Goal: Task Accomplishment & Management: Use online tool/utility

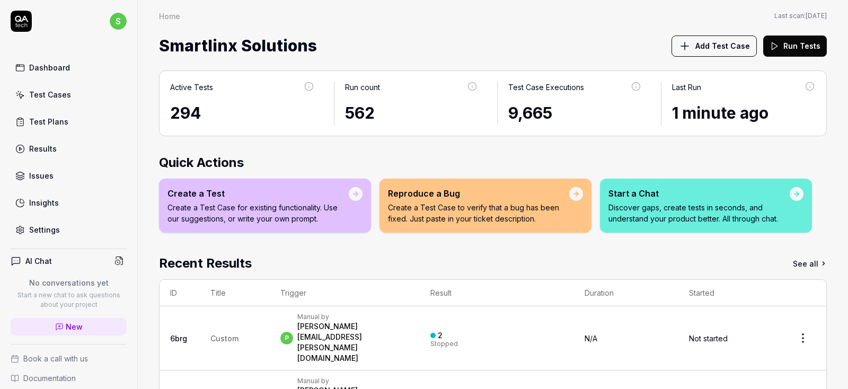
click at [57, 92] on div "Test Cases" at bounding box center [50, 94] width 42 height 11
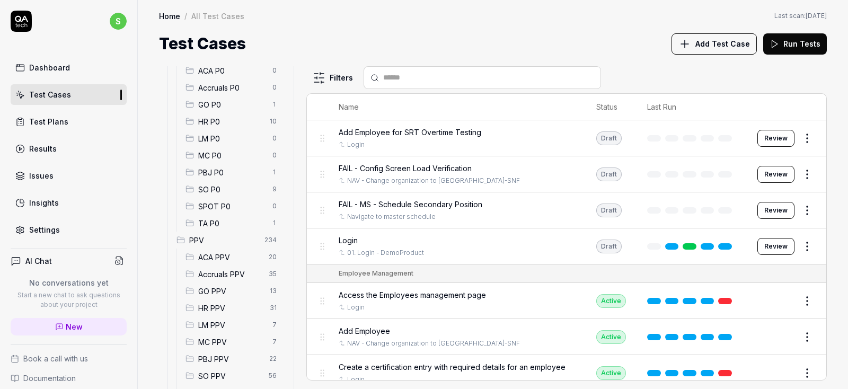
scroll to position [191, 0]
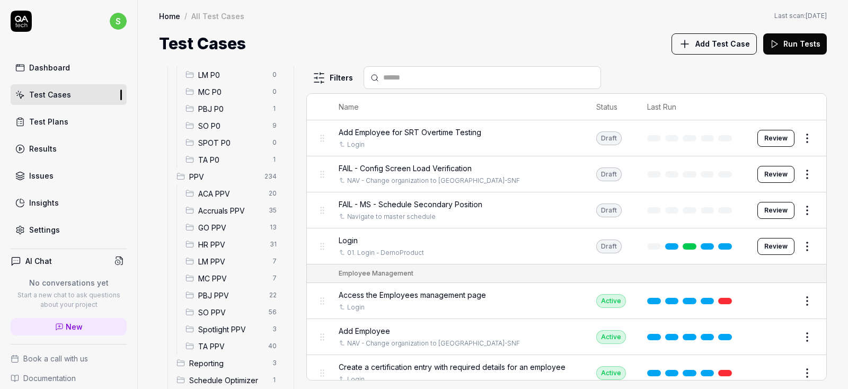
click at [229, 203] on div "Accruals PPV 35" at bounding box center [233, 210] width 104 height 17
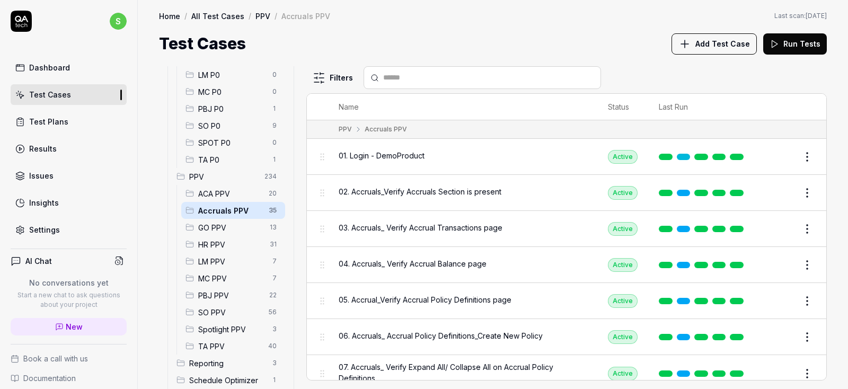
click at [407, 158] on span "01. Login - DemoProduct" at bounding box center [382, 155] width 86 height 11
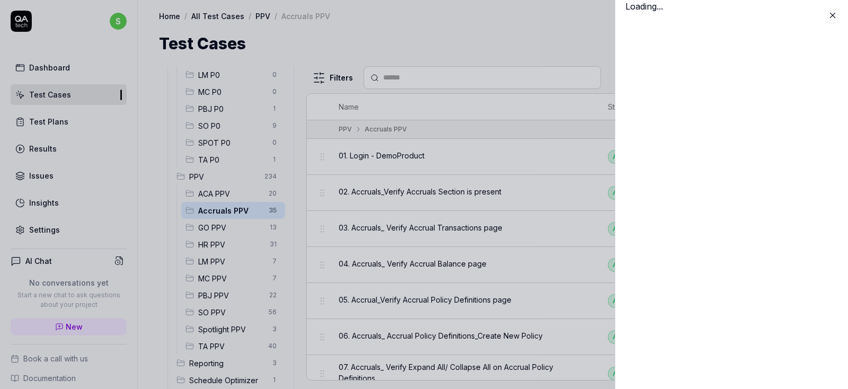
scroll to position [191, 0]
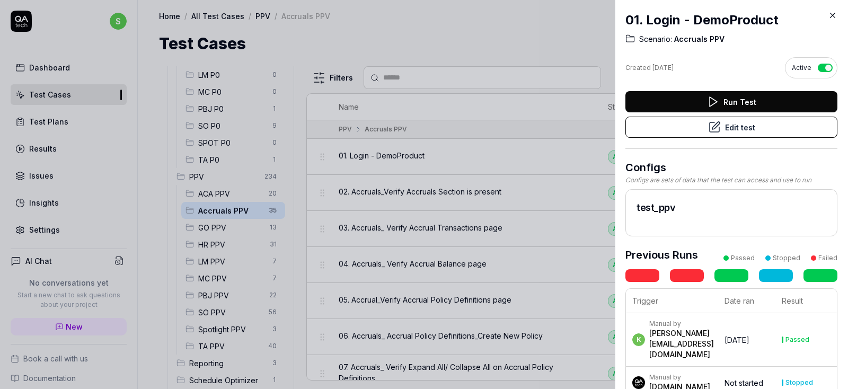
click at [741, 122] on button "Edit test" at bounding box center [731, 127] width 212 height 21
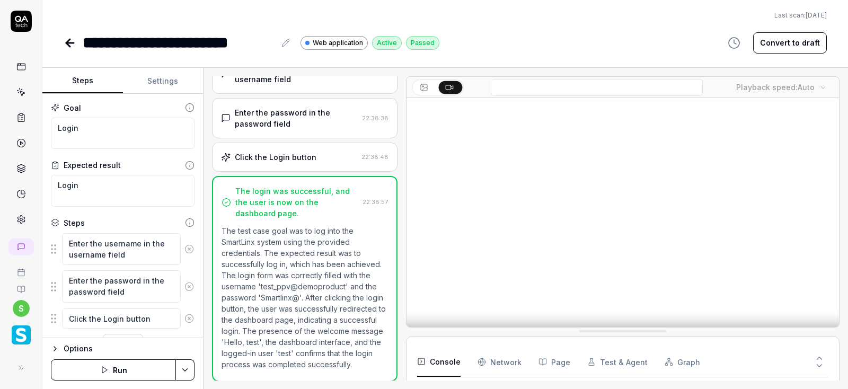
scroll to position [72, 0]
type textarea "*"
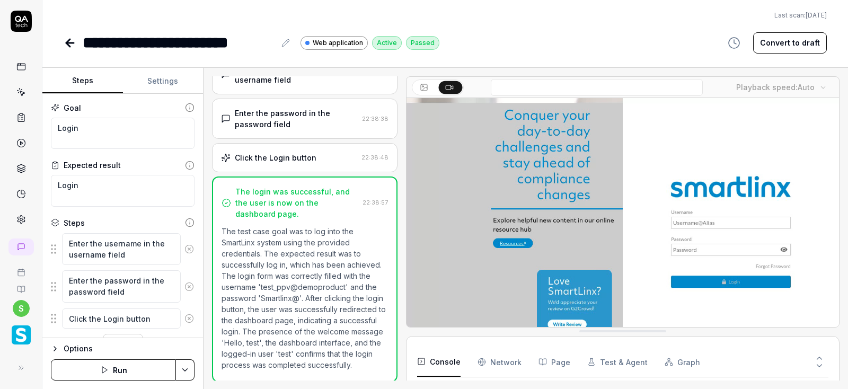
click at [168, 80] on button "Settings" at bounding box center [163, 80] width 81 height 25
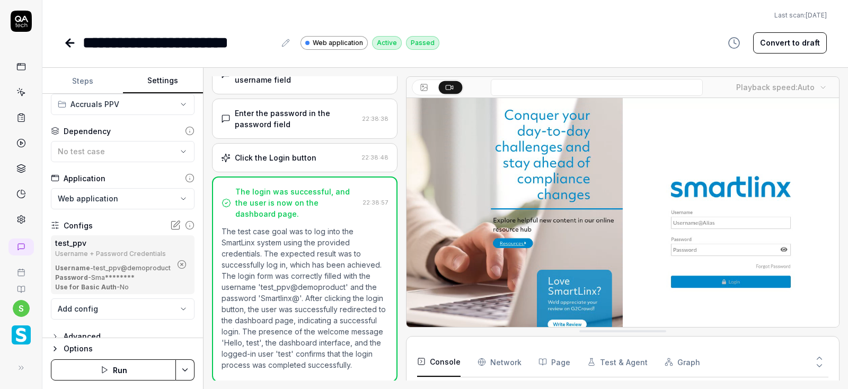
scroll to position [37, 0]
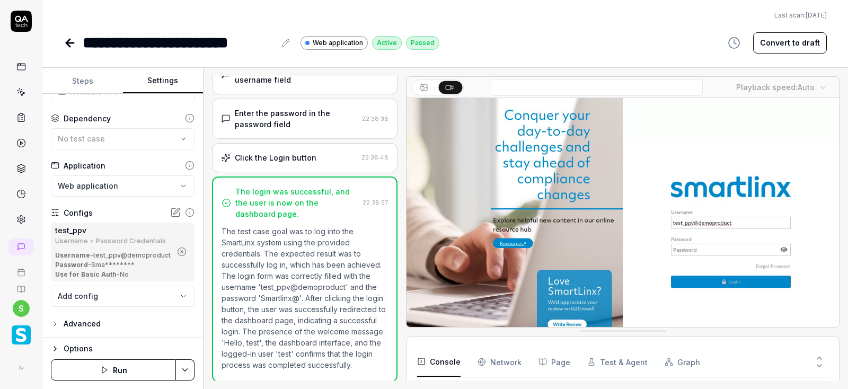
click at [179, 253] on icon "button" at bounding box center [182, 252] width 10 height 10
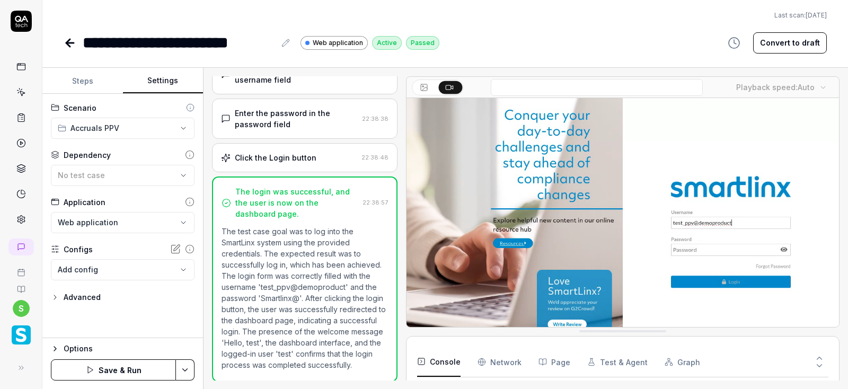
scroll to position [0, 0]
click at [161, 171] on div "No test case" at bounding box center [117, 175] width 119 height 11
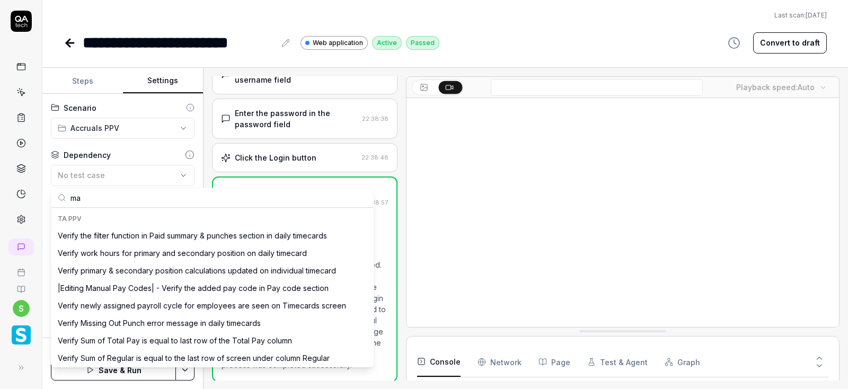
type input "m"
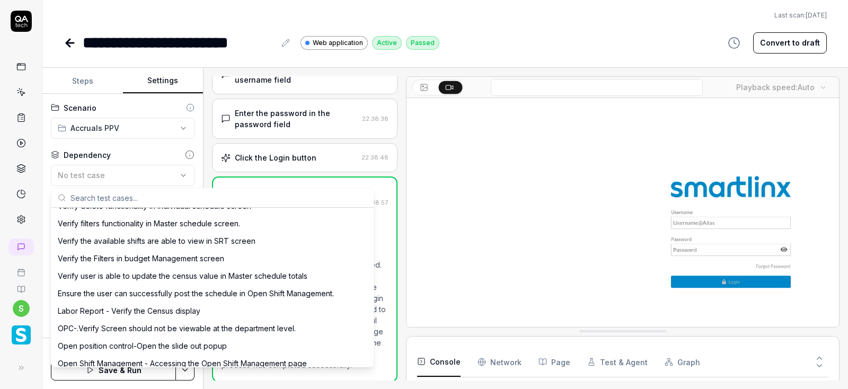
scroll to position [3804, 0]
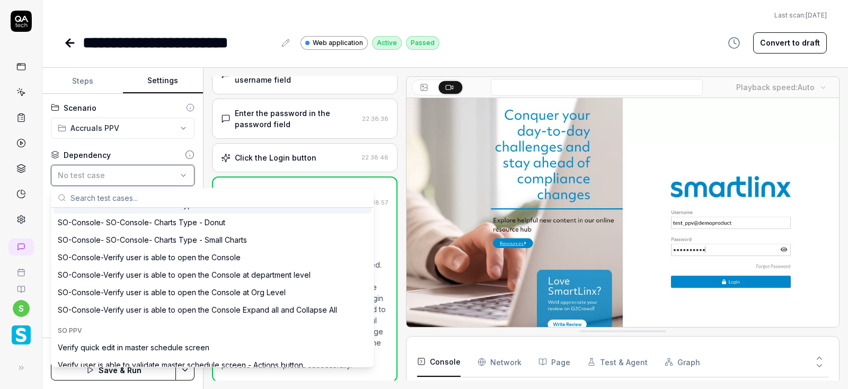
click at [93, 178] on span "No test case" at bounding box center [81, 175] width 47 height 9
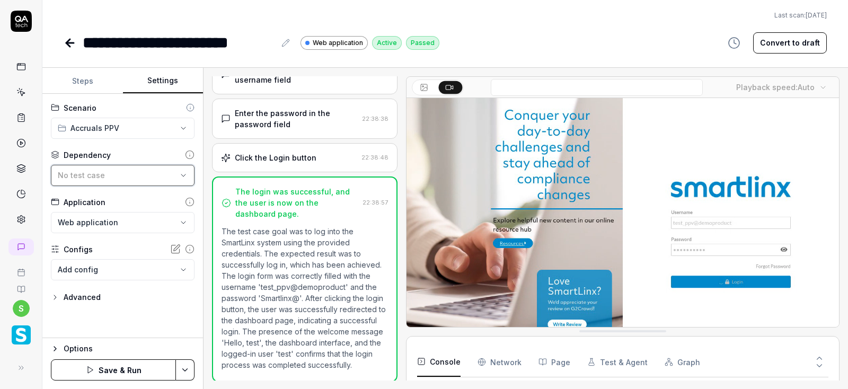
click at [93, 174] on span "No test case" at bounding box center [81, 175] width 47 height 9
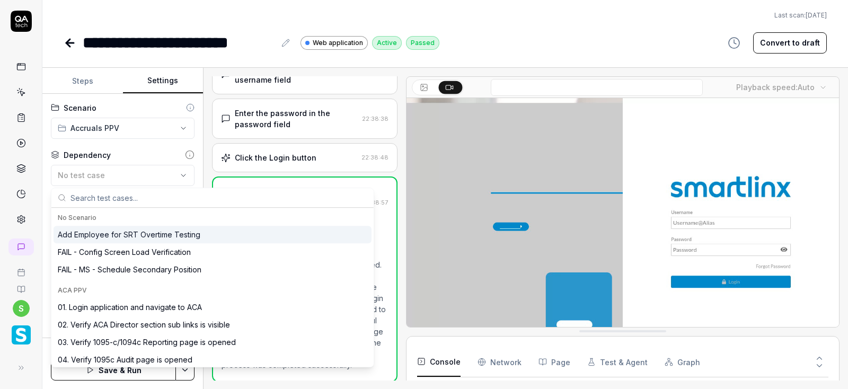
click at [99, 199] on input "text" at bounding box center [218, 197] width 297 height 19
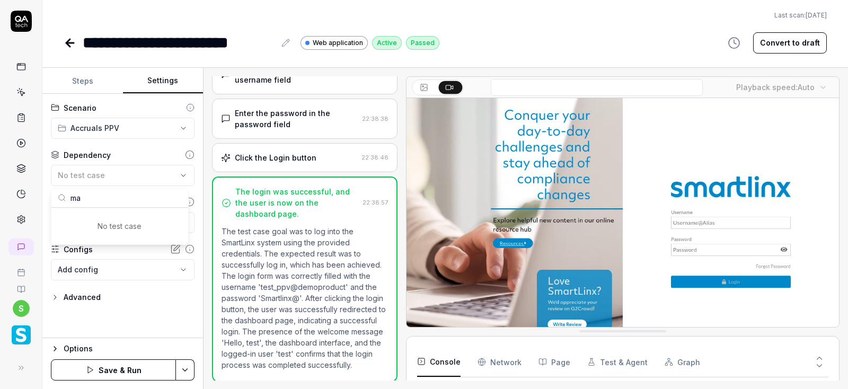
type input "m"
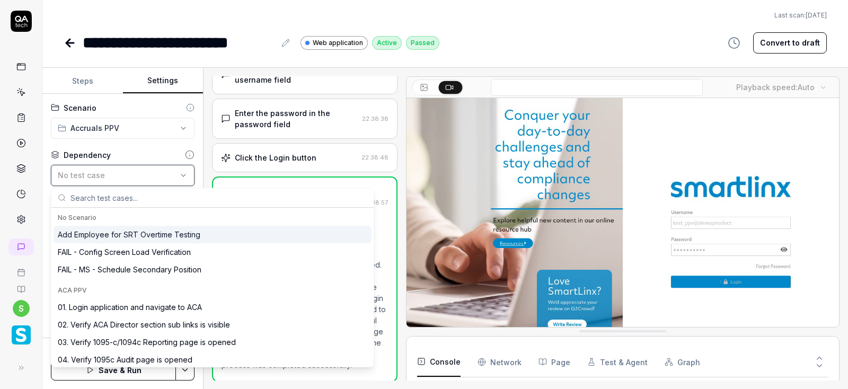
click at [174, 170] on div "No test case" at bounding box center [117, 175] width 119 height 11
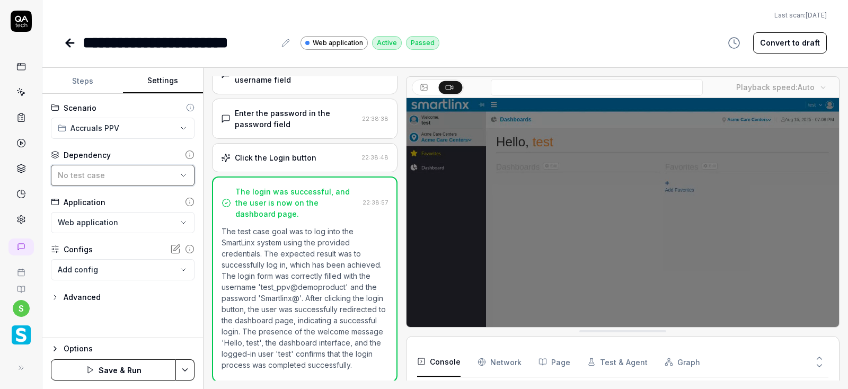
click at [174, 170] on div "No test case" at bounding box center [117, 175] width 119 height 11
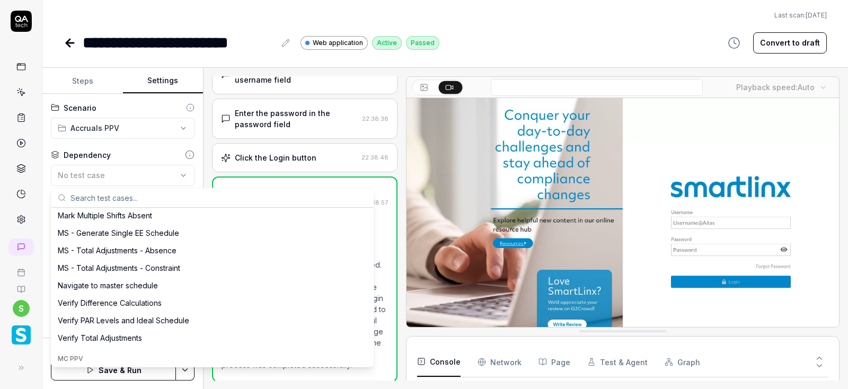
scroll to position [2670, 0]
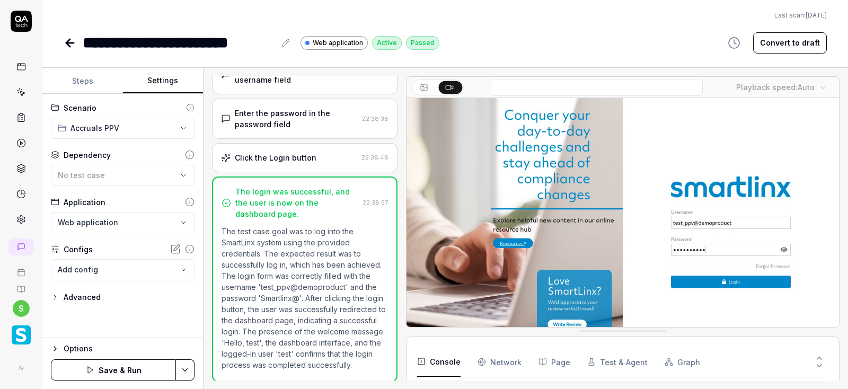
click at [70, 41] on icon at bounding box center [70, 43] width 13 height 13
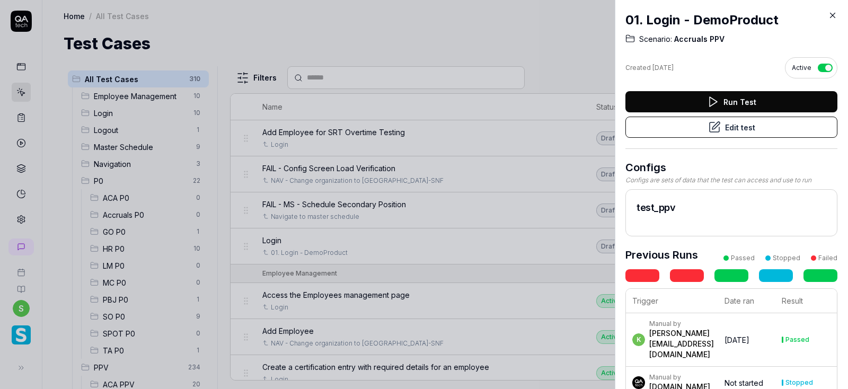
click at [834, 16] on icon at bounding box center [833, 16] width 10 height 10
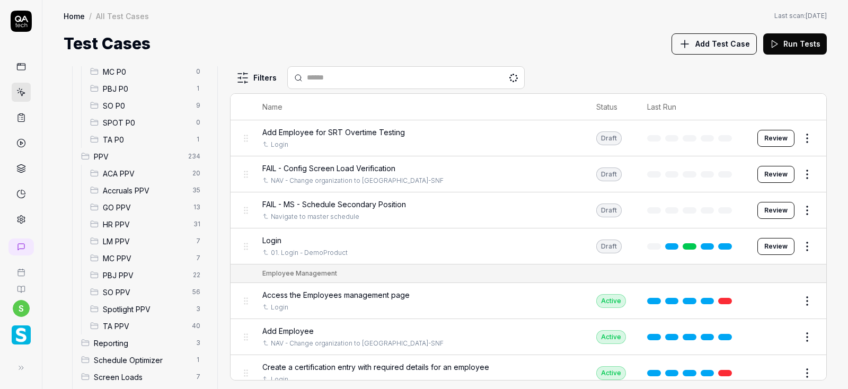
scroll to position [177, 0]
click at [100, 187] on span "PPV" at bounding box center [138, 189] width 88 height 11
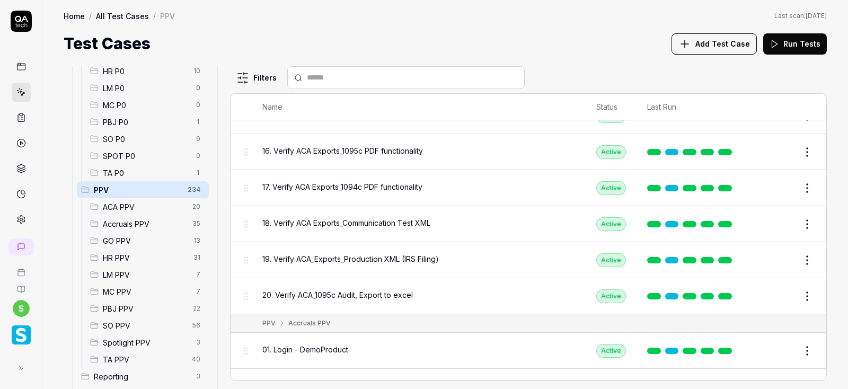
scroll to position [636, 0]
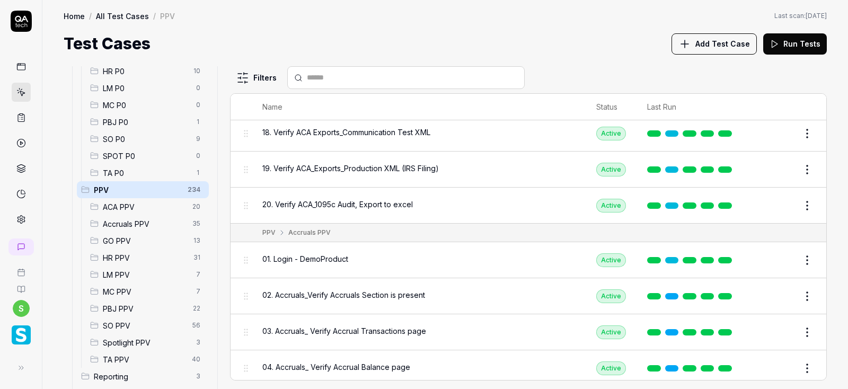
click at [335, 75] on input "text" at bounding box center [412, 77] width 211 height 11
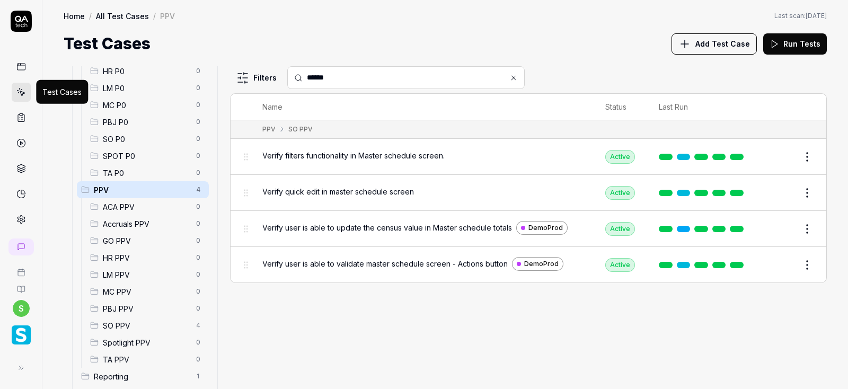
type input "******"
click at [23, 90] on icon at bounding box center [21, 92] width 10 height 10
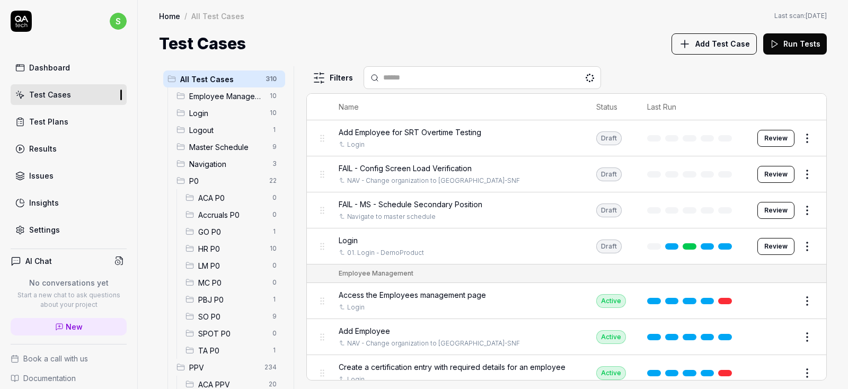
click at [48, 121] on div "Test Plans" at bounding box center [48, 121] width 39 height 11
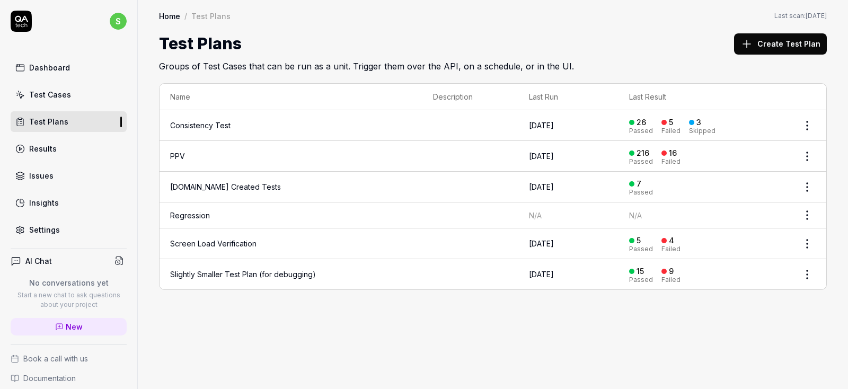
click at [52, 119] on div "Test Plans" at bounding box center [48, 121] width 39 height 11
click at [64, 94] on div "Test Cases" at bounding box center [50, 94] width 42 height 11
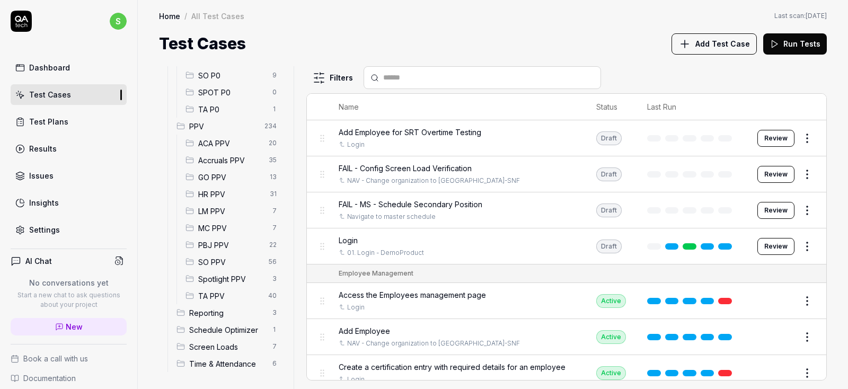
scroll to position [177, 0]
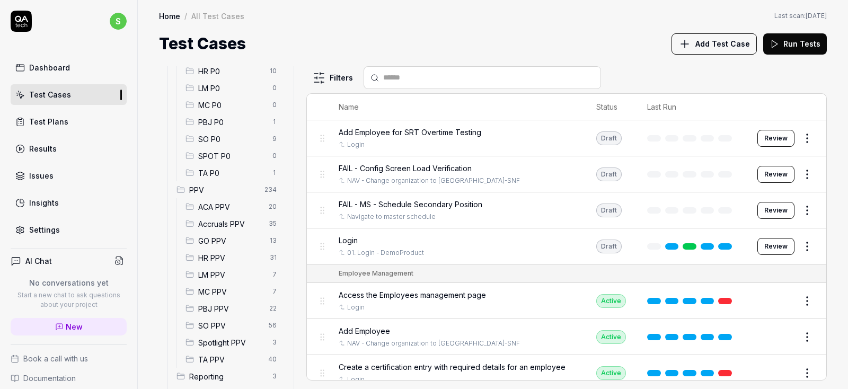
click at [238, 220] on span "Accruals PPV" at bounding box center [230, 223] width 64 height 11
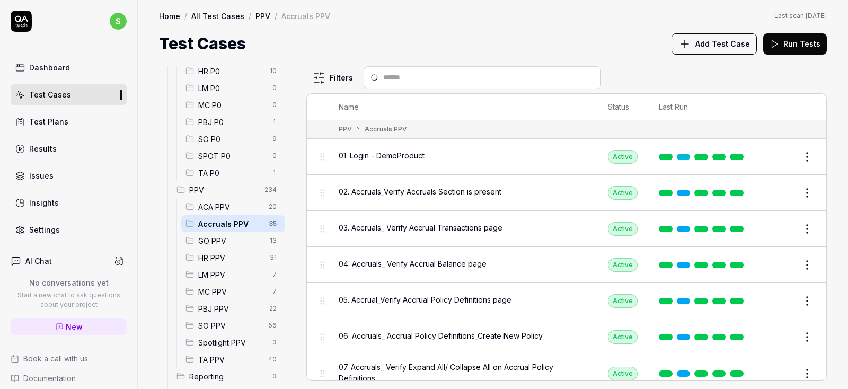
click at [386, 149] on div "01. Login - DemoProduct" at bounding box center [463, 156] width 248 height 23
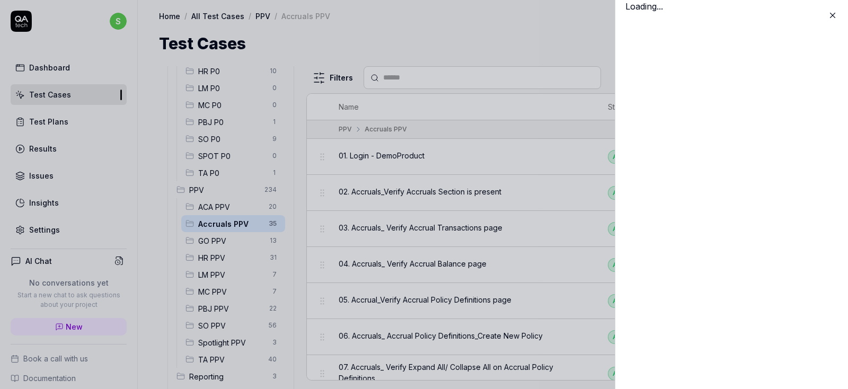
scroll to position [177, 0]
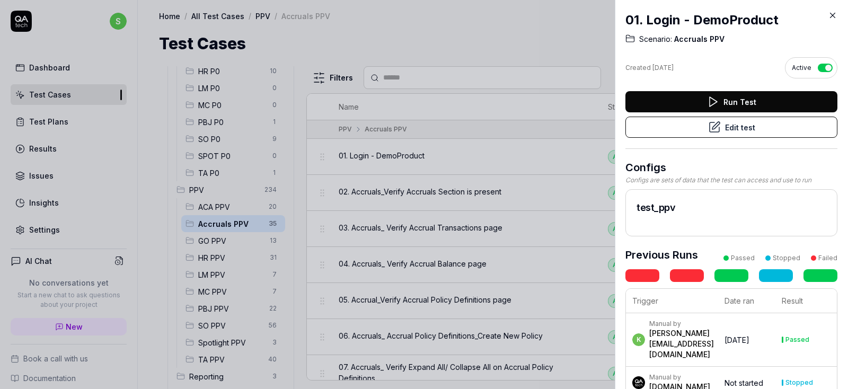
click at [715, 125] on icon at bounding box center [715, 125] width 7 height 7
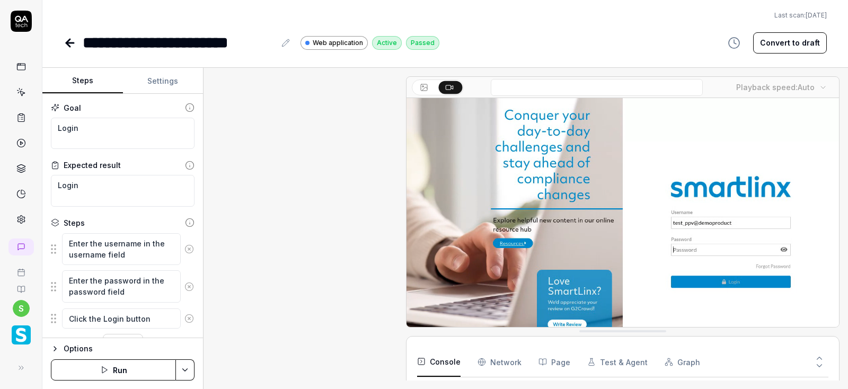
scroll to position [72, 0]
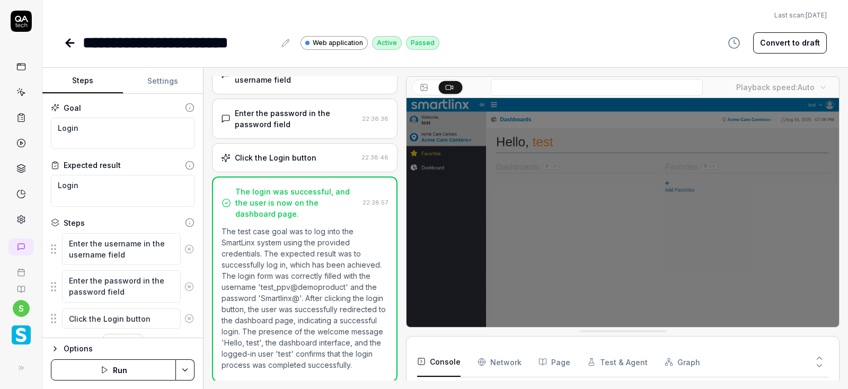
type textarea "*"
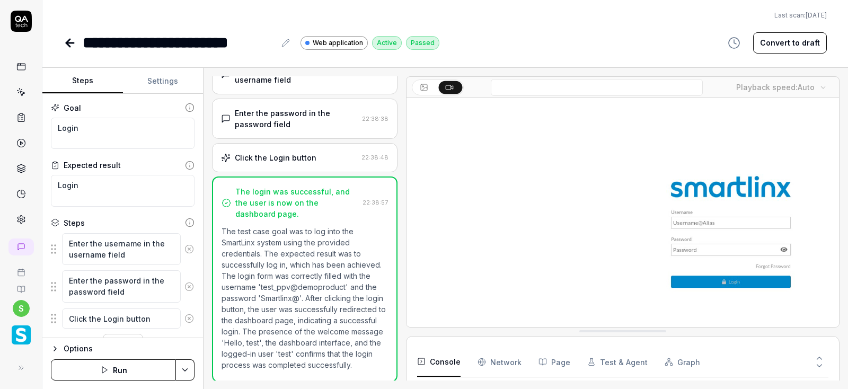
click at [163, 84] on button "Settings" at bounding box center [163, 80] width 81 height 25
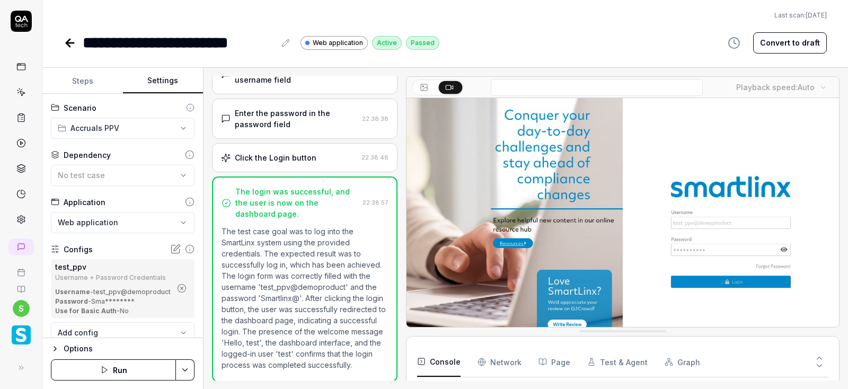
click at [184, 288] on icon "button" at bounding box center [182, 288] width 10 height 10
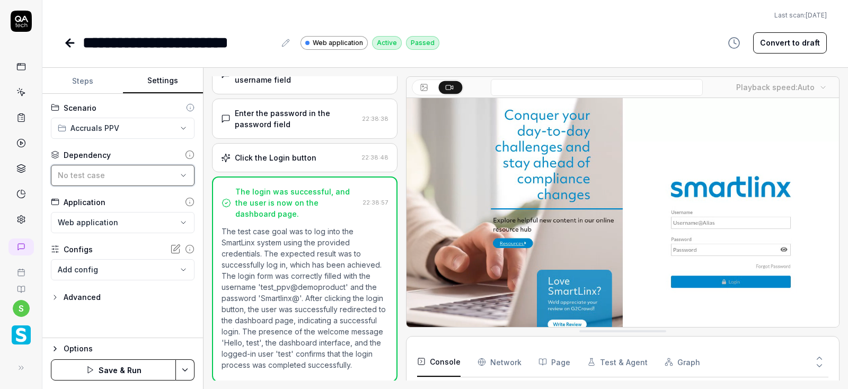
click at [84, 168] on button "No test case" at bounding box center [123, 175] width 144 height 21
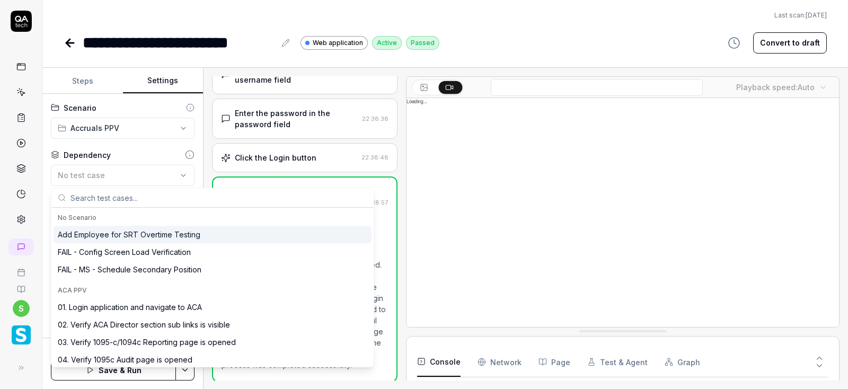
click at [92, 200] on input "text" at bounding box center [218, 197] width 297 height 19
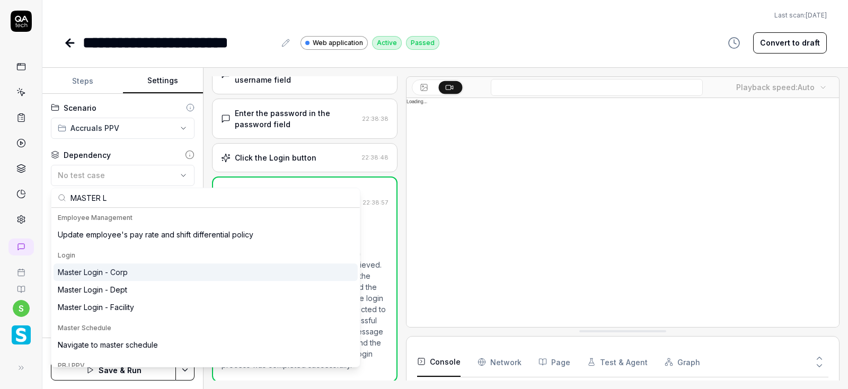
type input "MASTER L"
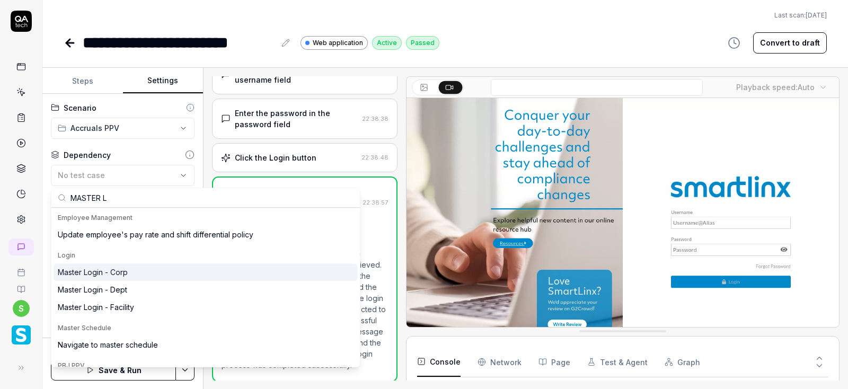
click at [102, 268] on div "Master Login - Corp" at bounding box center [93, 272] width 70 height 11
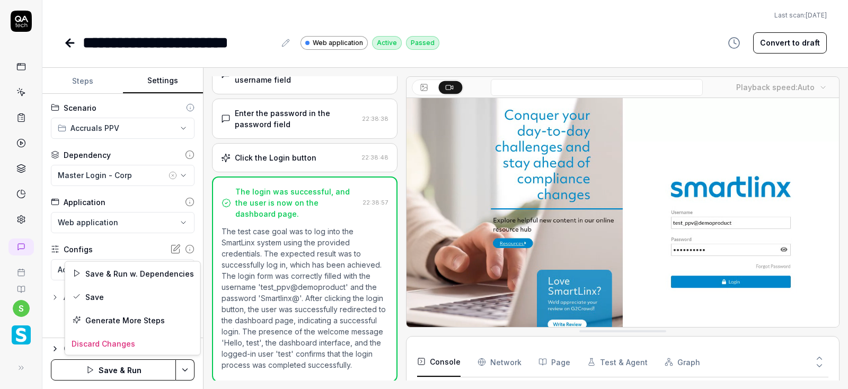
click at [190, 370] on html "**********" at bounding box center [424, 194] width 848 height 389
click at [99, 299] on div "Save" at bounding box center [132, 296] width 135 height 23
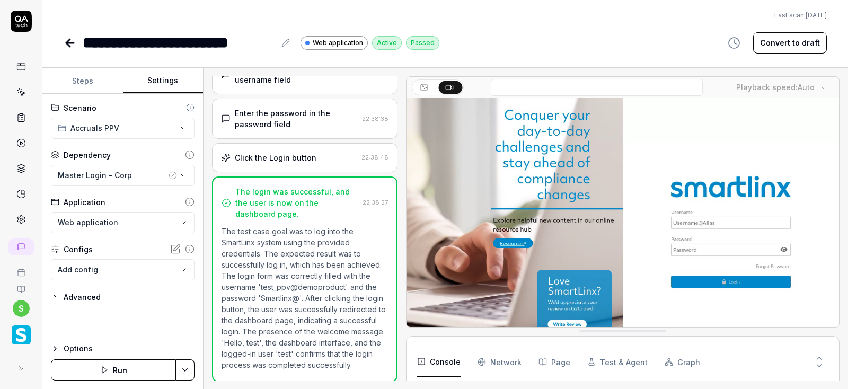
click at [117, 372] on button "Run" at bounding box center [113, 369] width 125 height 21
click at [136, 375] on button "Run" at bounding box center [113, 369] width 125 height 21
drag, startPoint x: 390, startPoint y: 17, endPoint x: 482, endPoint y: 16, distance: 91.7
click at [482, 16] on main "**********" at bounding box center [424, 194] width 848 height 389
click at [174, 174] on icon "button" at bounding box center [172, 175] width 8 height 8
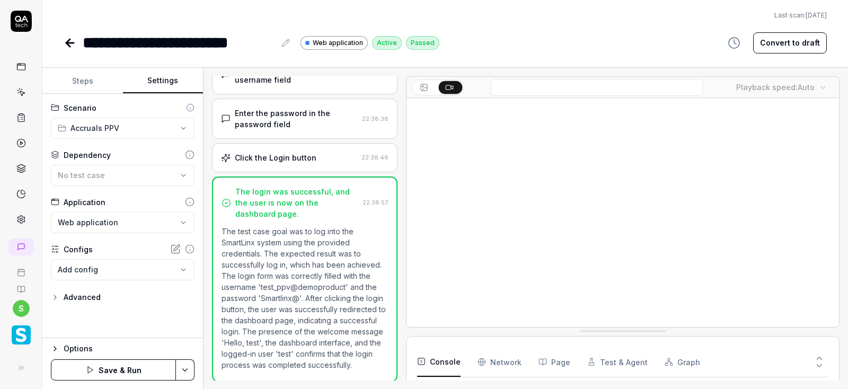
click at [189, 375] on html "**********" at bounding box center [424, 194] width 848 height 389
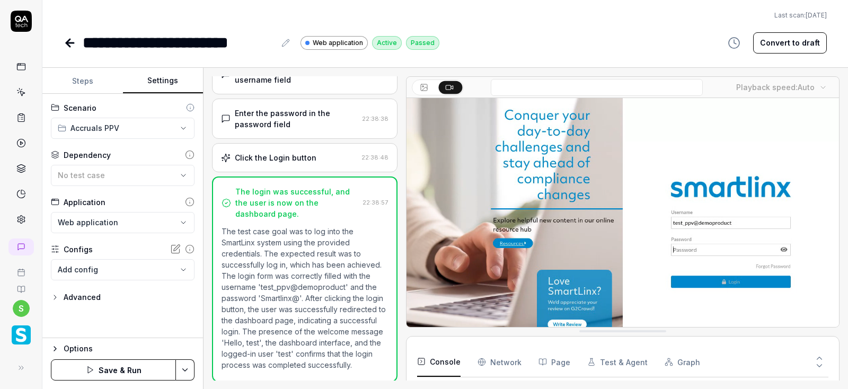
scroll to position [69, 0]
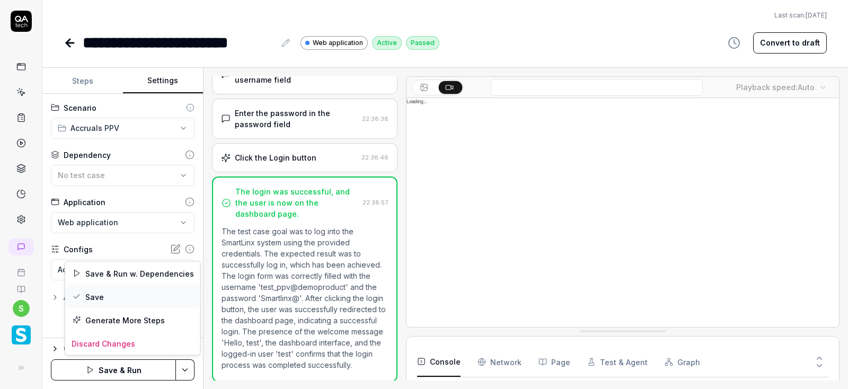
click at [94, 298] on div "Save" at bounding box center [132, 296] width 135 height 23
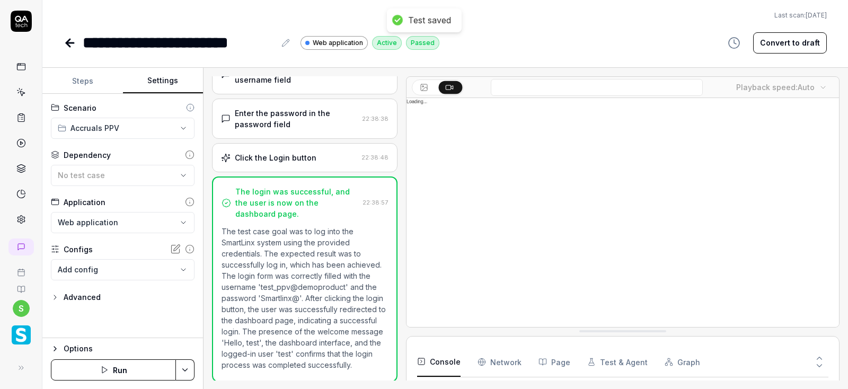
click at [142, 369] on button "Run" at bounding box center [113, 369] width 125 height 21
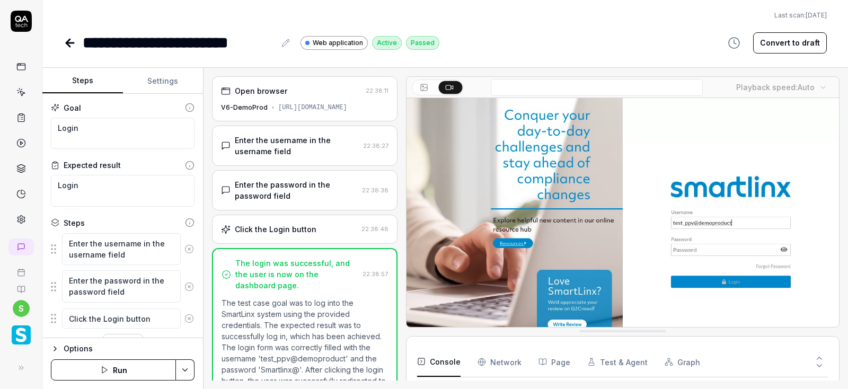
scroll to position [72, 0]
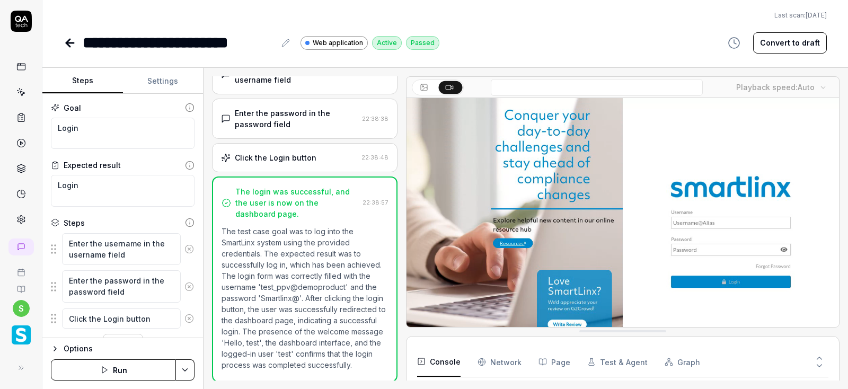
type textarea "*"
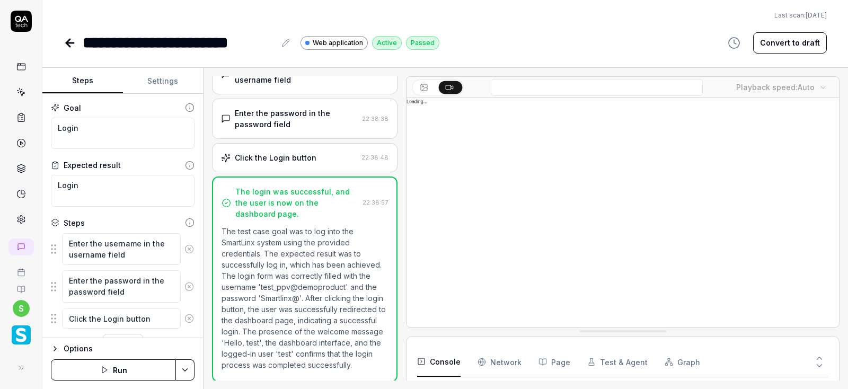
click at [158, 83] on button "Settings" at bounding box center [163, 80] width 81 height 25
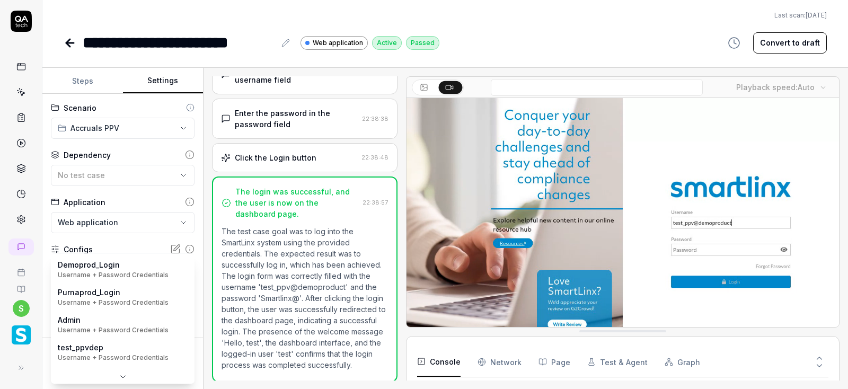
click at [171, 262] on body "**********" at bounding box center [424, 194] width 848 height 389
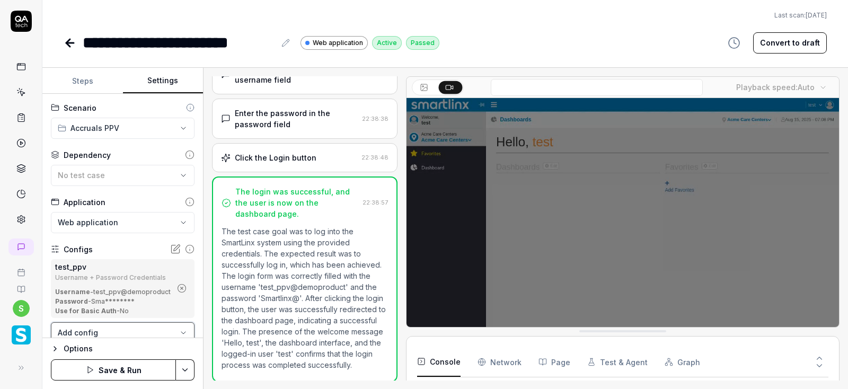
scroll to position [69, 0]
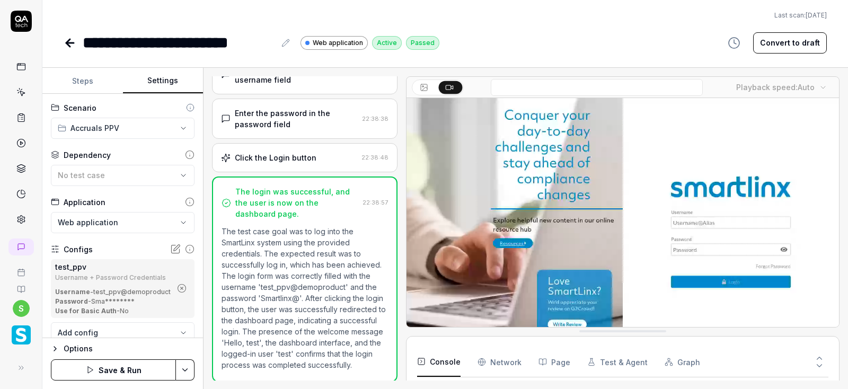
click at [176, 367] on html "**********" at bounding box center [424, 194] width 848 height 389
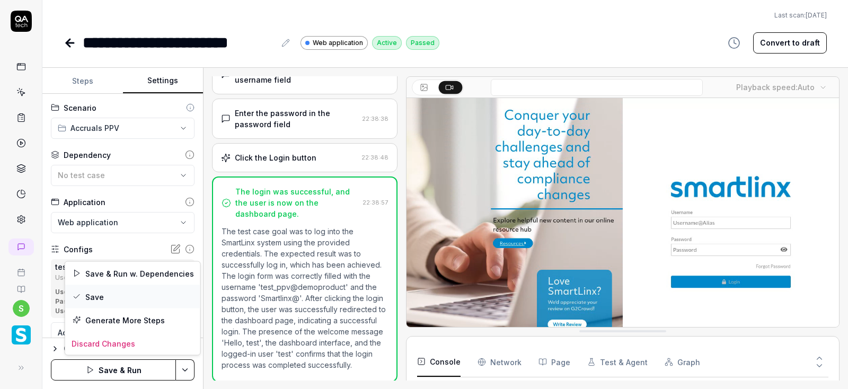
click at [83, 296] on div "Save" at bounding box center [132, 296] width 135 height 23
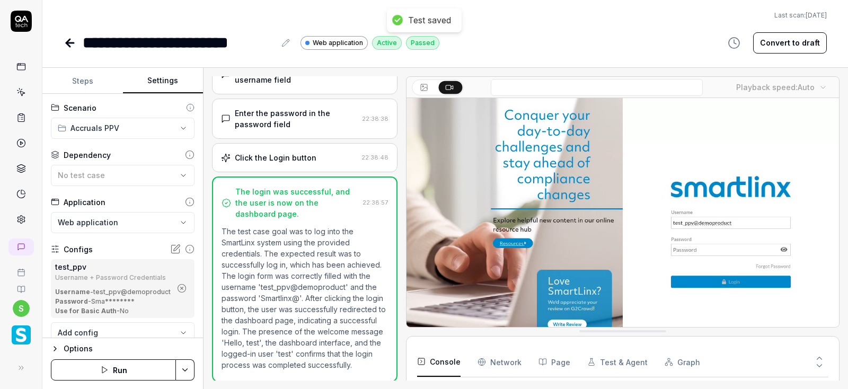
click at [123, 370] on button "Run" at bounding box center [113, 369] width 125 height 21
click at [185, 291] on icon "button" at bounding box center [182, 288] width 10 height 10
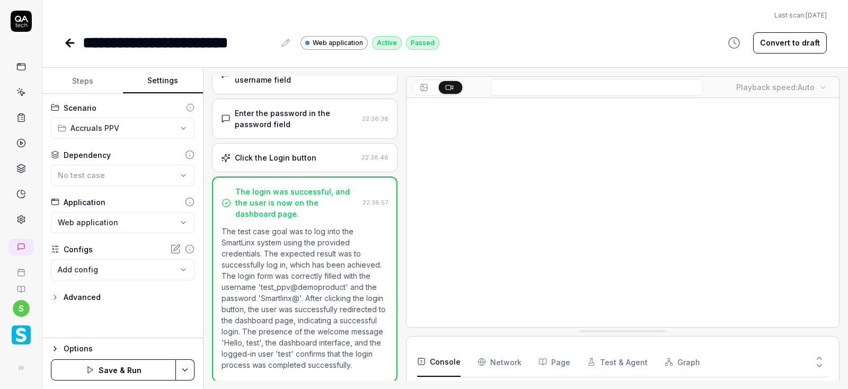
click at [184, 374] on html "**********" at bounding box center [424, 194] width 848 height 389
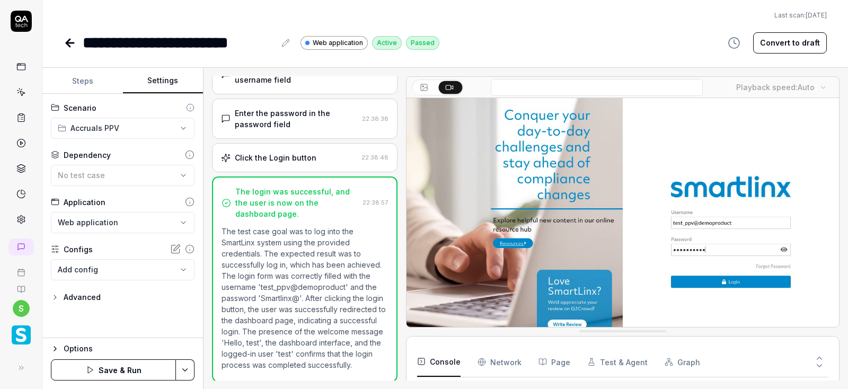
scroll to position [69, 0]
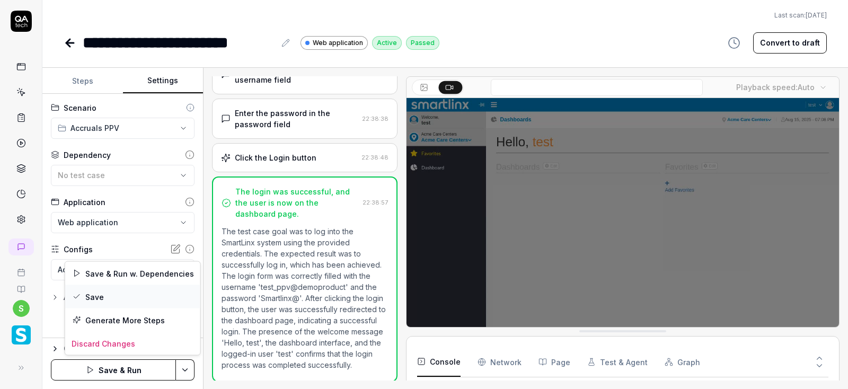
click at [102, 300] on div "Save" at bounding box center [132, 296] width 135 height 23
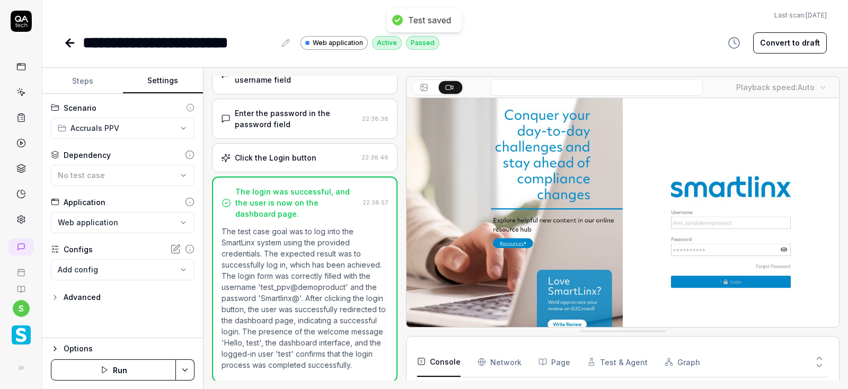
click at [113, 375] on button "Run" at bounding box center [113, 369] width 125 height 21
drag, startPoint x: 388, startPoint y: 21, endPoint x: 475, endPoint y: 20, distance: 86.4
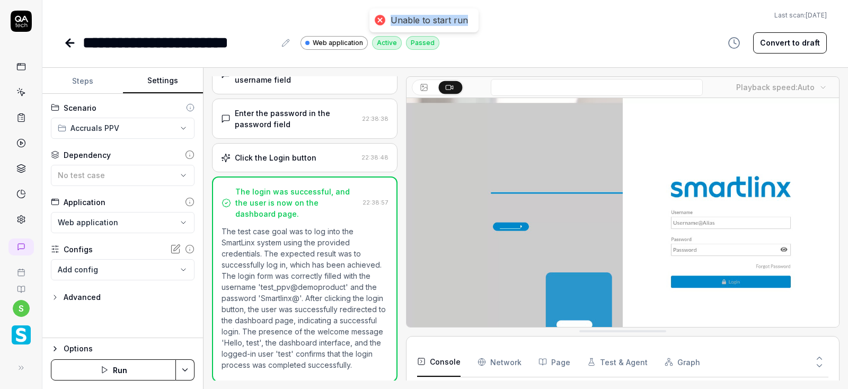
click at [475, 20] on div "Unable to start run" at bounding box center [423, 20] width 109 height 24
